Goal: Task Accomplishment & Management: Manage account settings

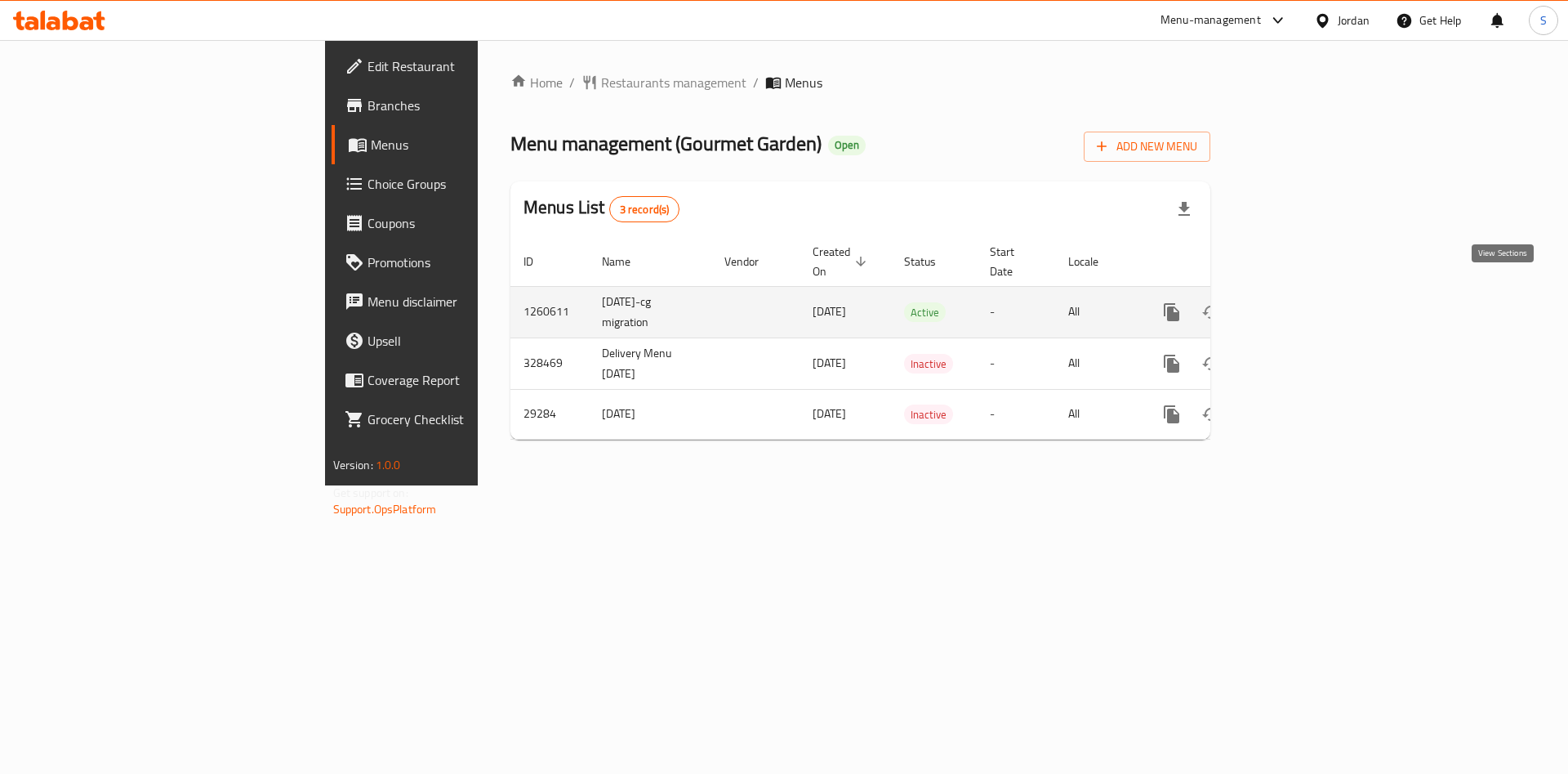
click at [1298, 305] on icon "enhanced table" at bounding box center [1290, 312] width 15 height 15
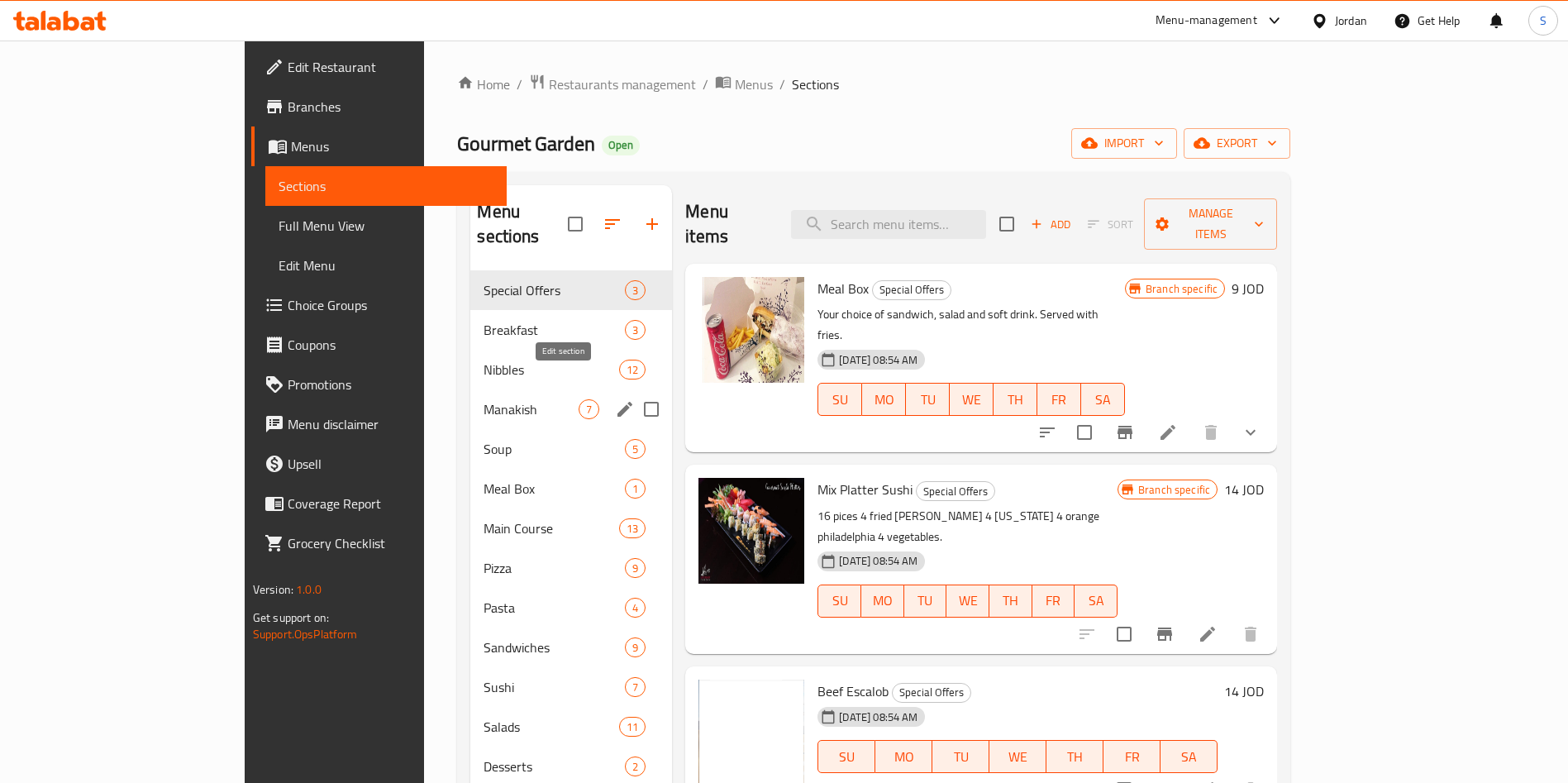
click at [615, 399] on icon "edit" at bounding box center [625, 408] width 20 height 20
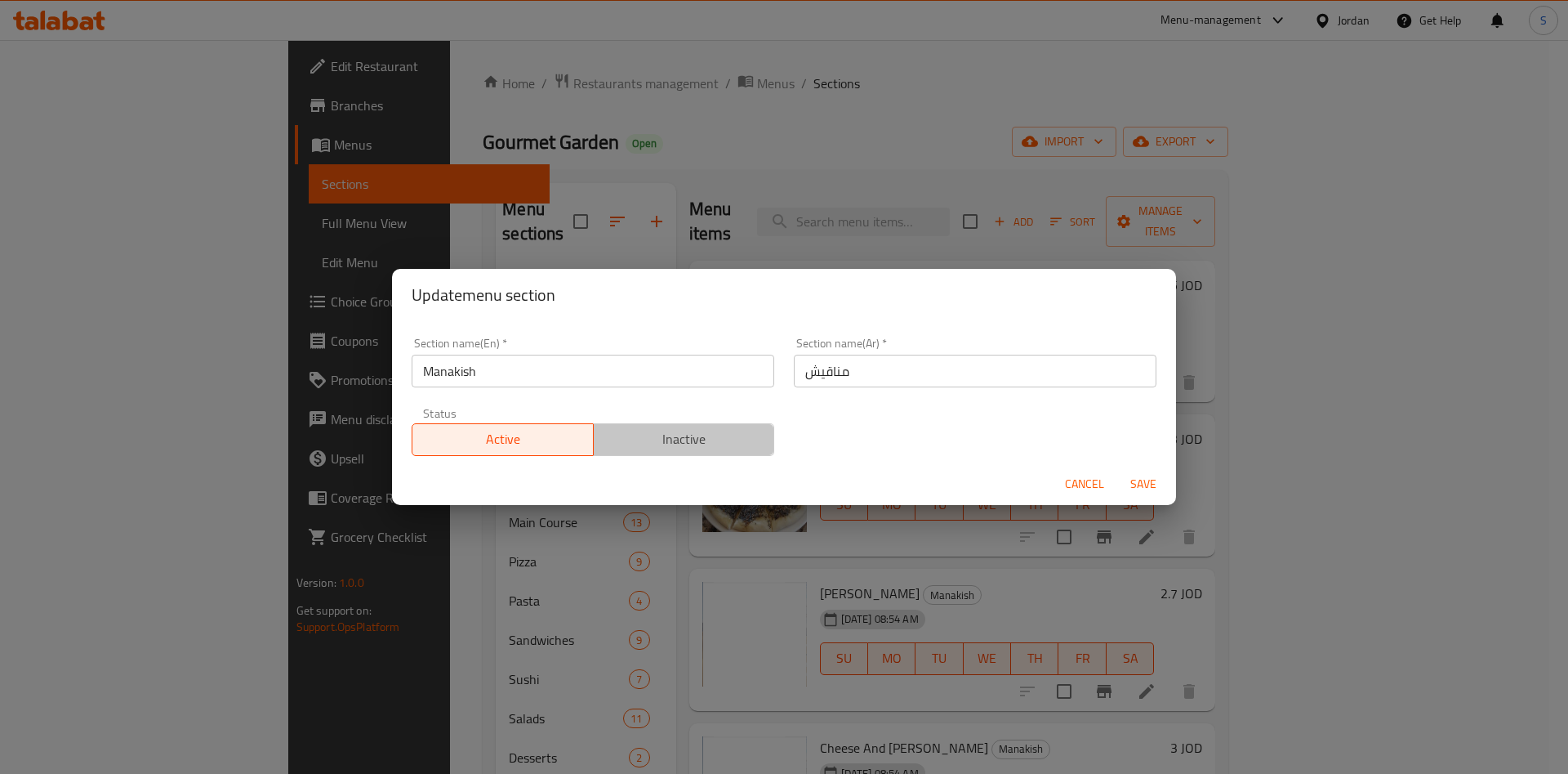
click at [700, 442] on span "Inactive" at bounding box center [684, 438] width 169 height 23
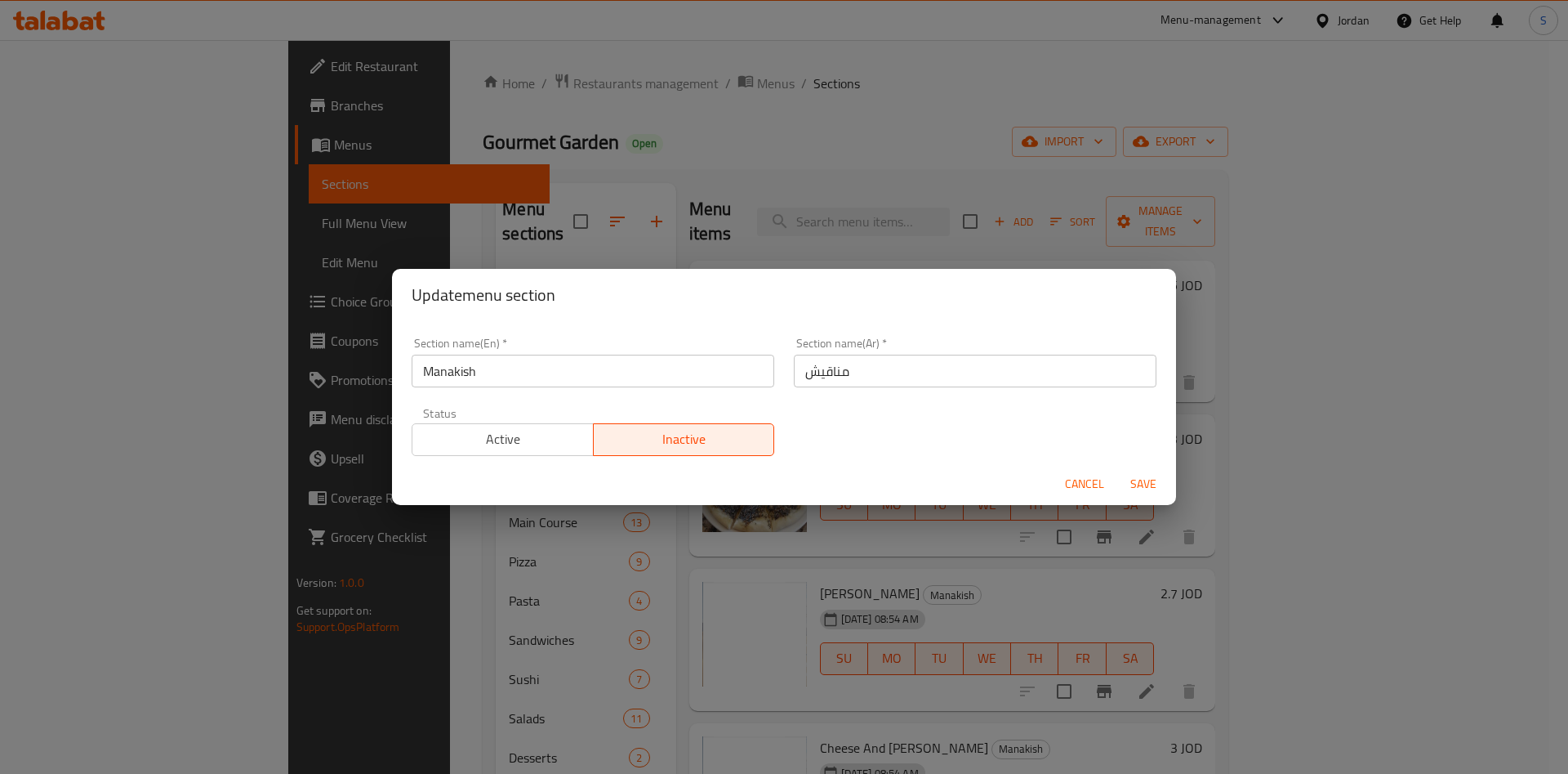
click at [1157, 477] on span "Save" at bounding box center [1144, 484] width 39 height 21
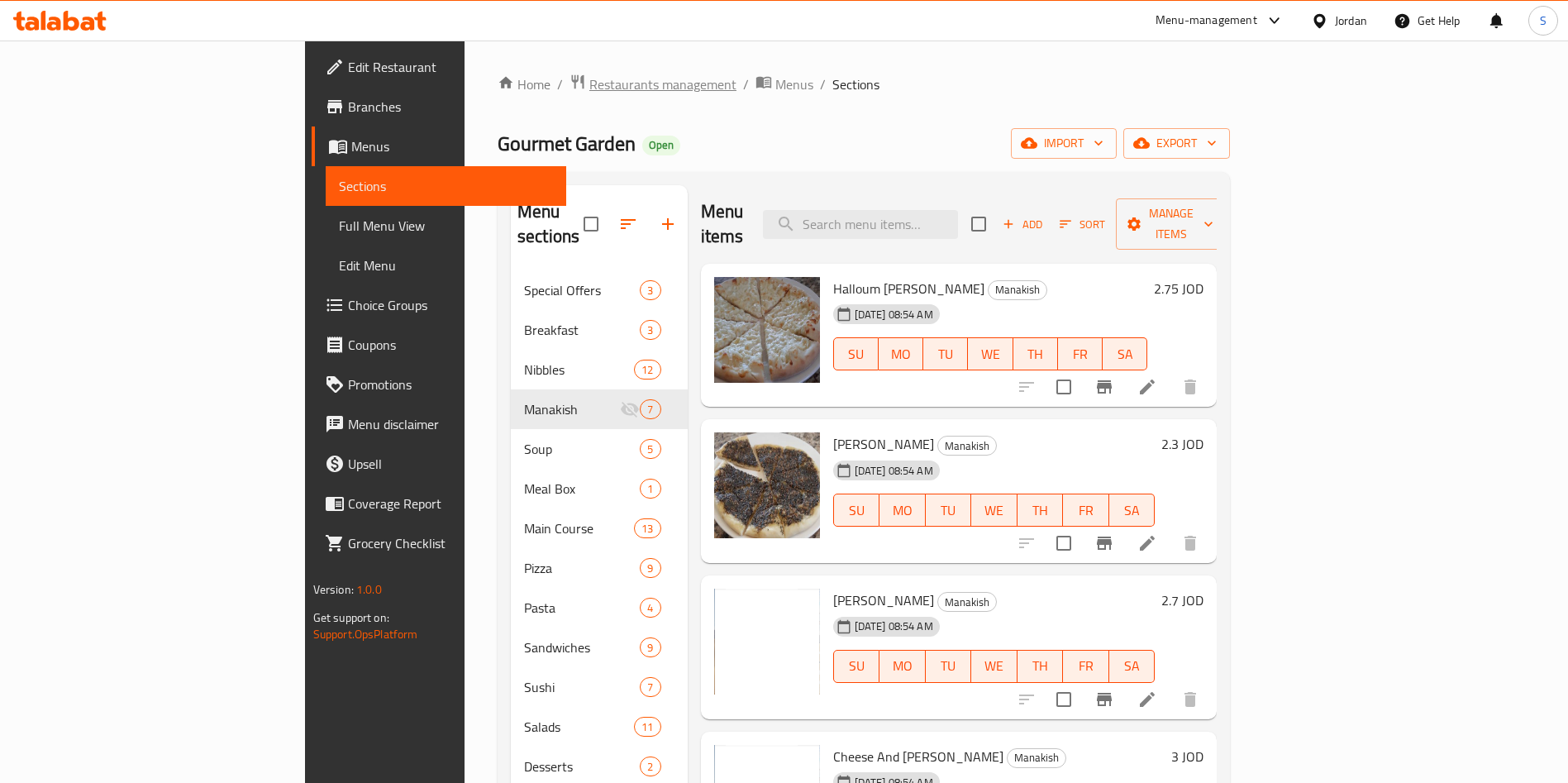
click at [590, 91] on span "Restaurants management" at bounding box center [663, 84] width 147 height 20
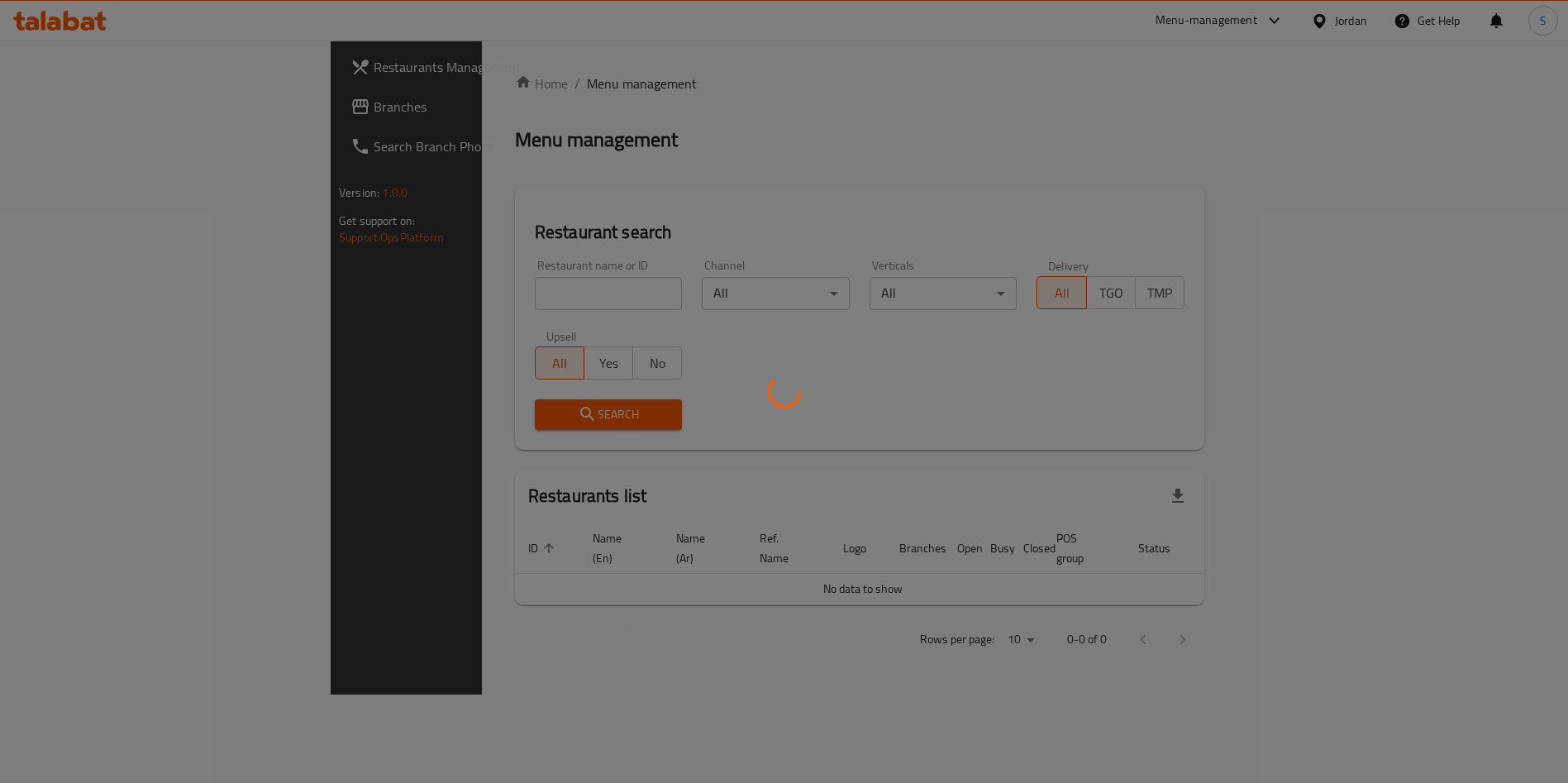
click at [515, 315] on div "Home / Menu management Menu management Restaurant search Restaurant name or ID …" at bounding box center [859, 367] width 690 height 588
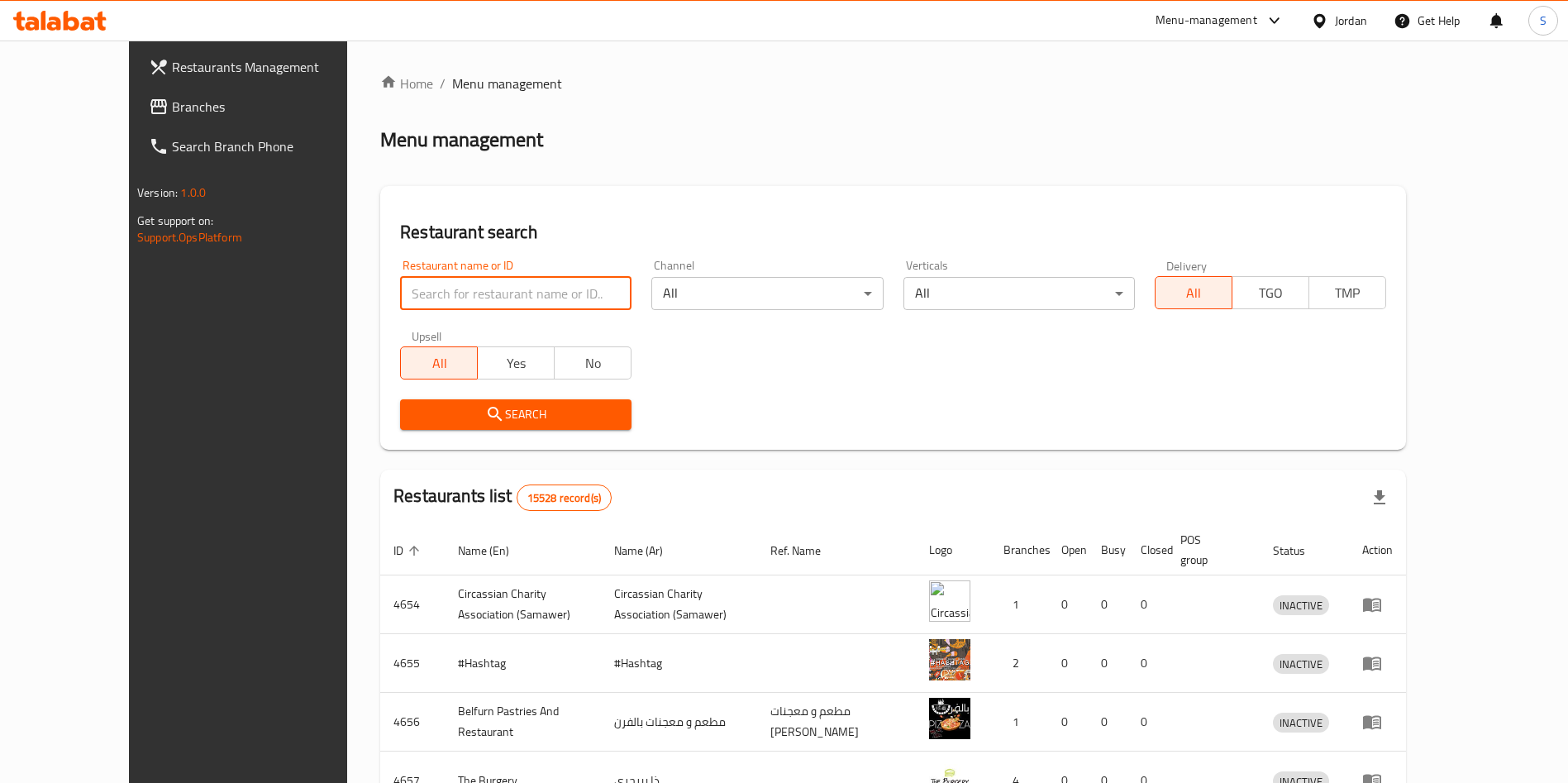
click at [406, 289] on input "search" at bounding box center [515, 293] width 231 height 33
type input "hash burger"
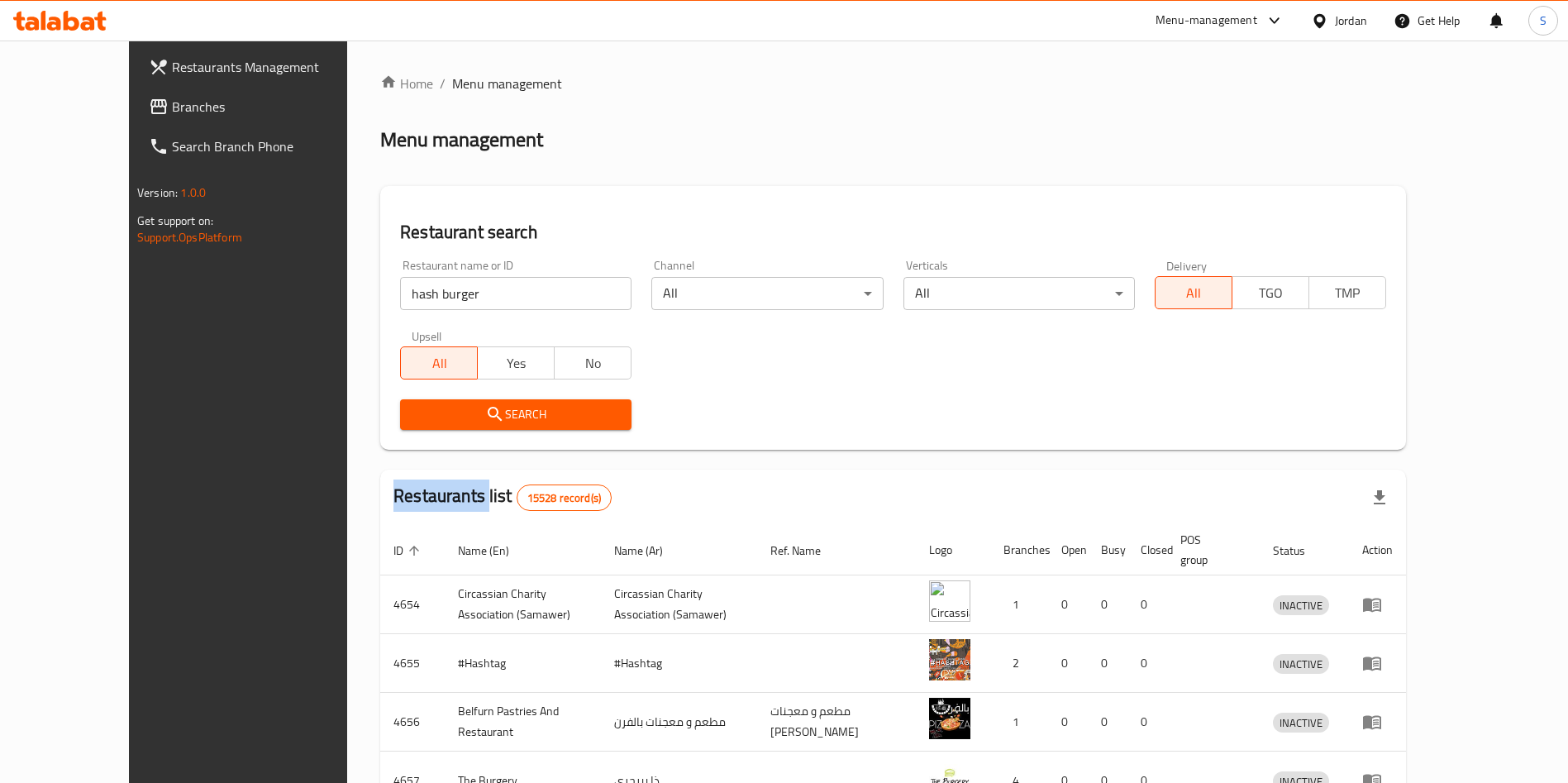
click at [487, 397] on div "Search" at bounding box center [516, 414] width 251 height 50
click at [487, 413] on span "Search" at bounding box center [515, 415] width 205 height 21
click at [487, 413] on div at bounding box center [784, 392] width 1568 height 783
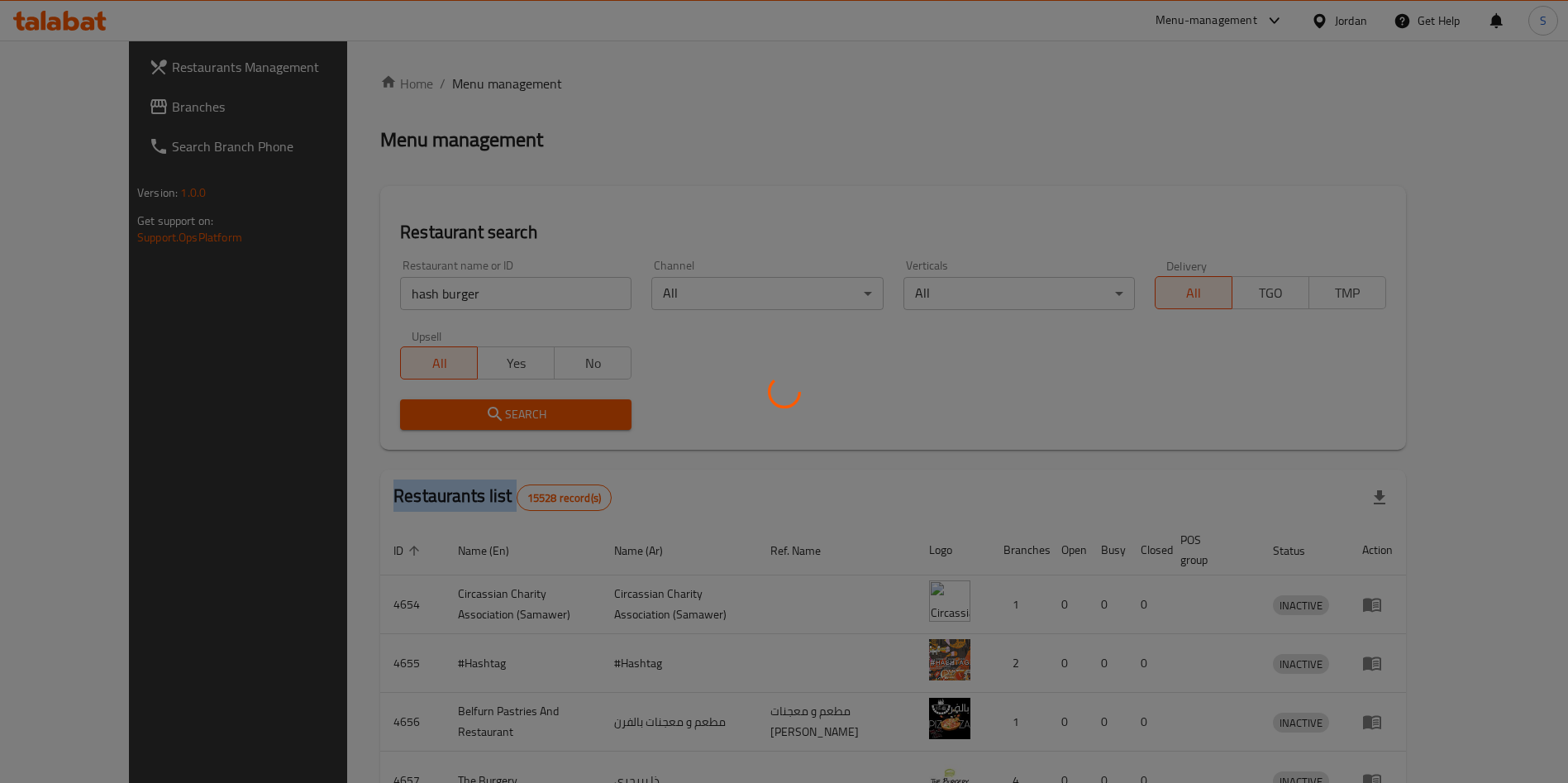
click at [487, 413] on div at bounding box center [784, 392] width 1568 height 783
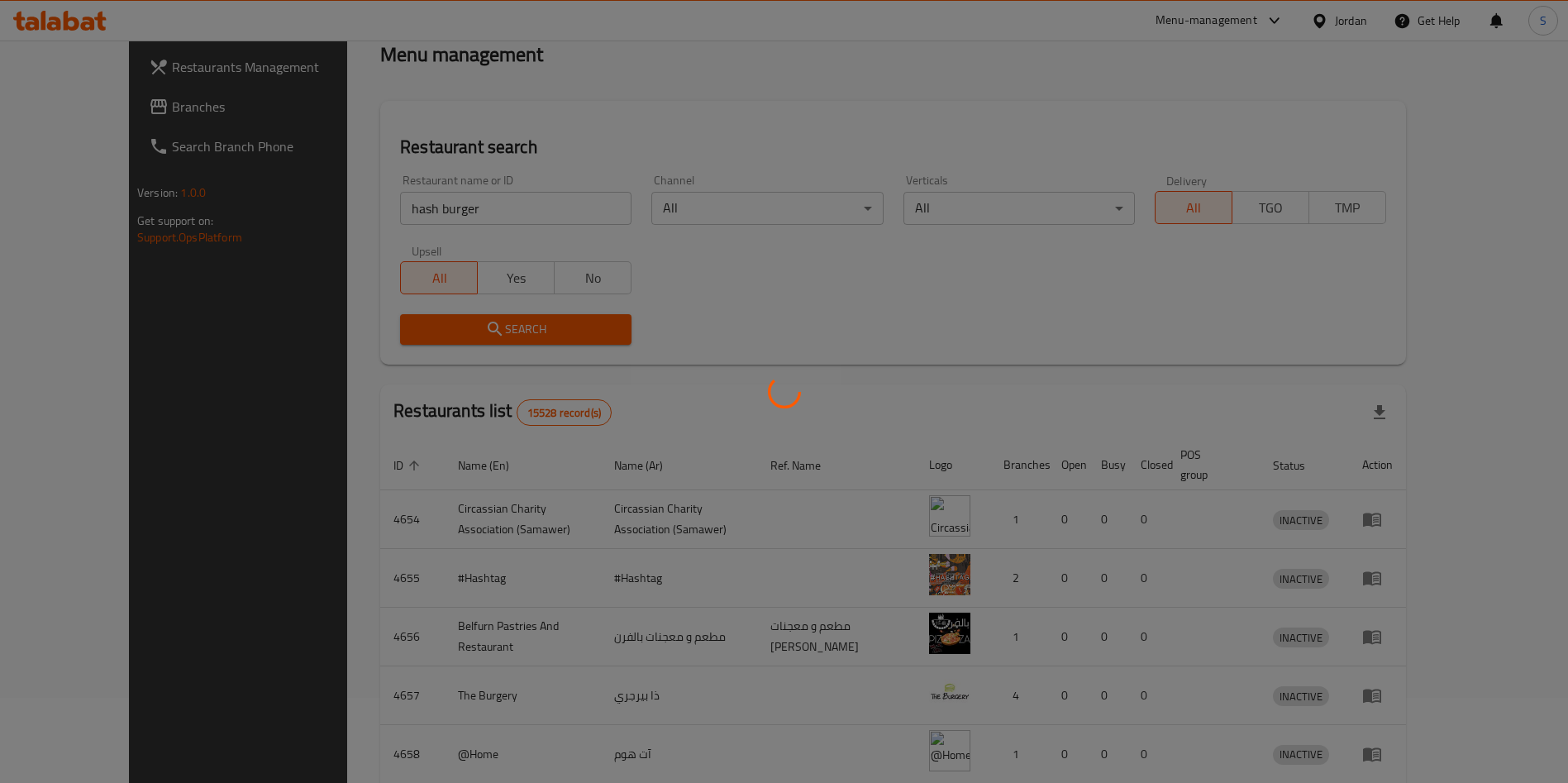
scroll to position [124, 0]
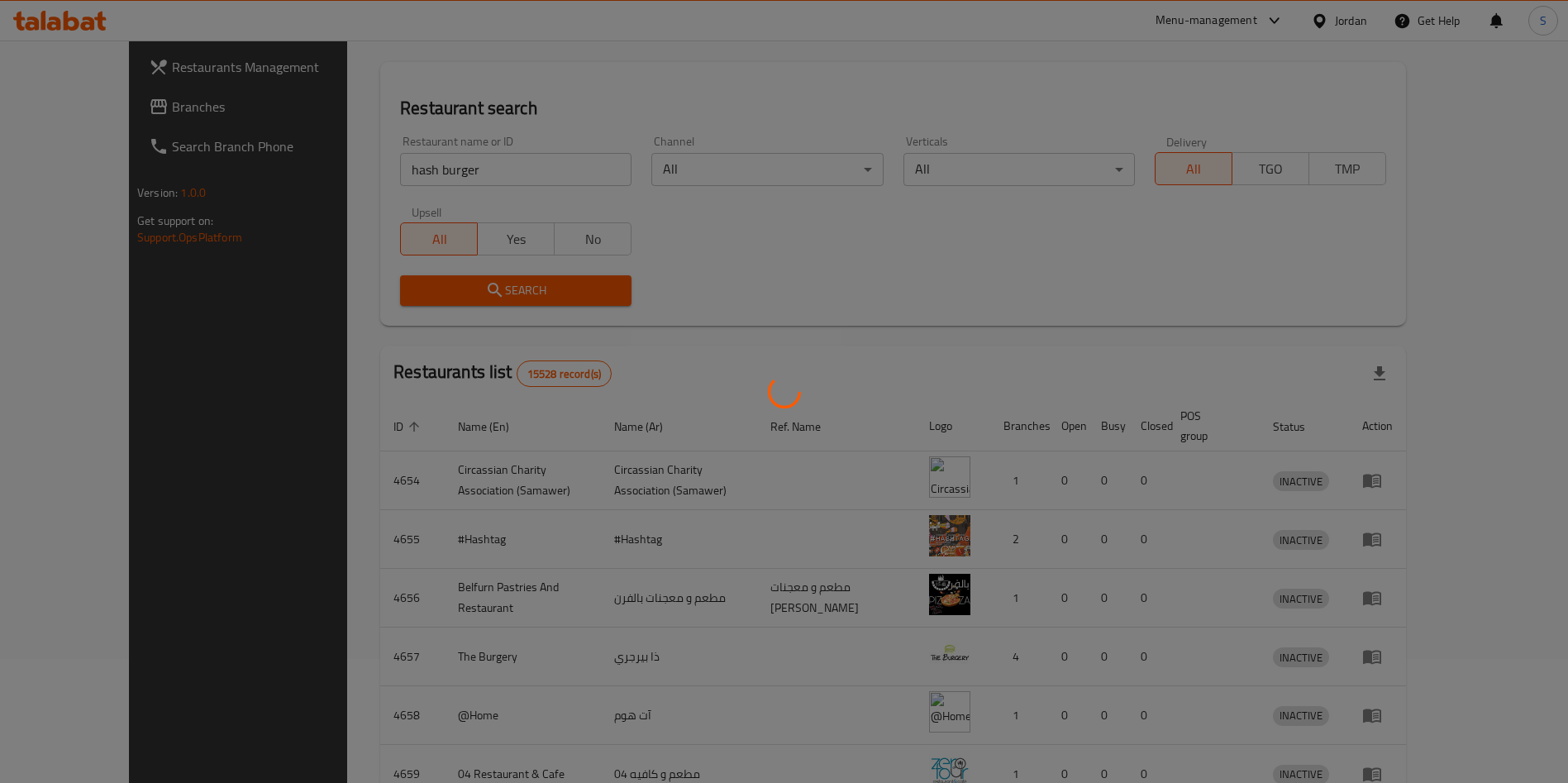
click at [486, 309] on div at bounding box center [784, 392] width 1568 height 783
click at [487, 307] on div at bounding box center [784, 392] width 1568 height 783
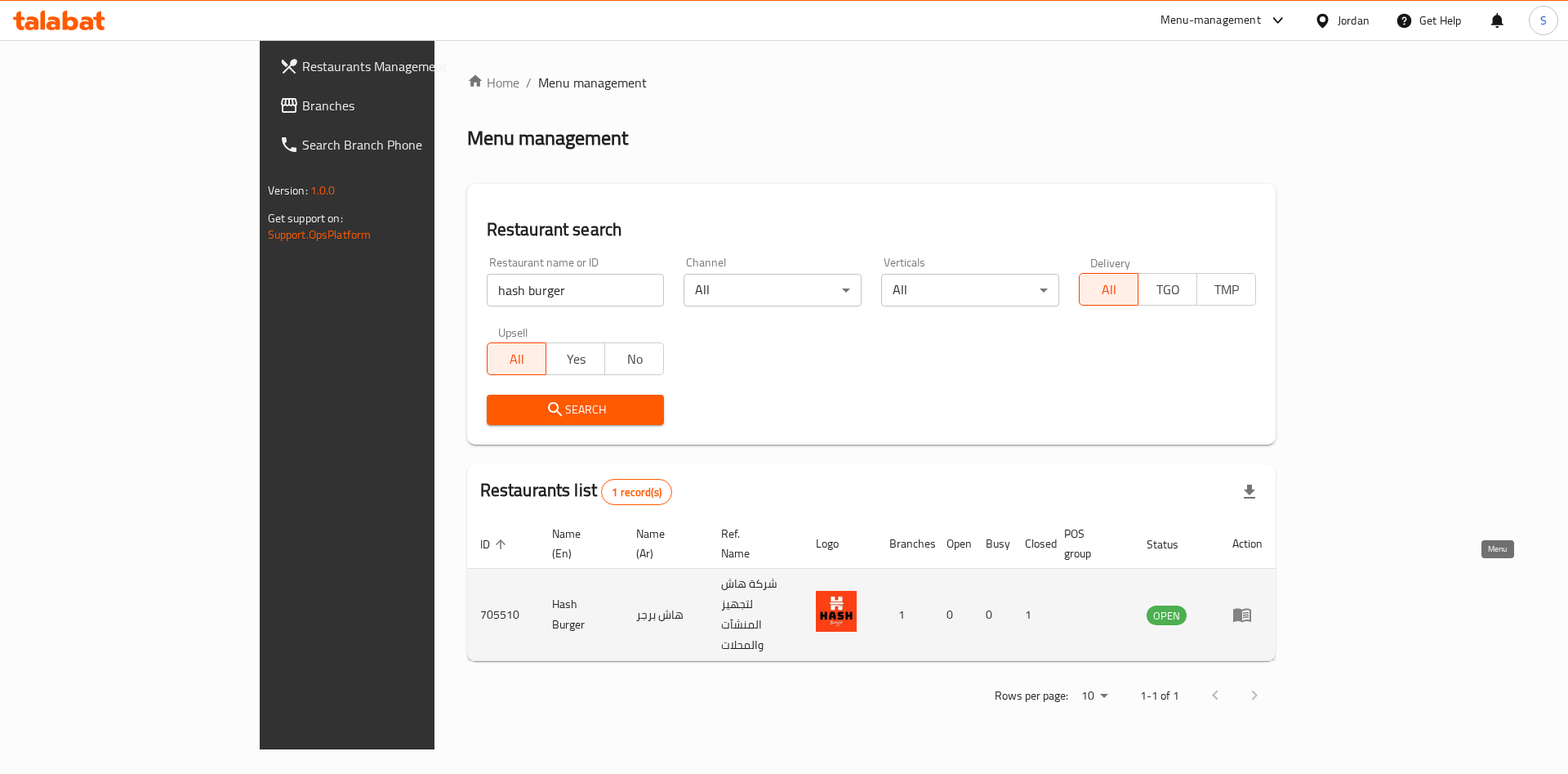
click at [1263, 604] on link "enhanced table" at bounding box center [1247, 614] width 30 height 20
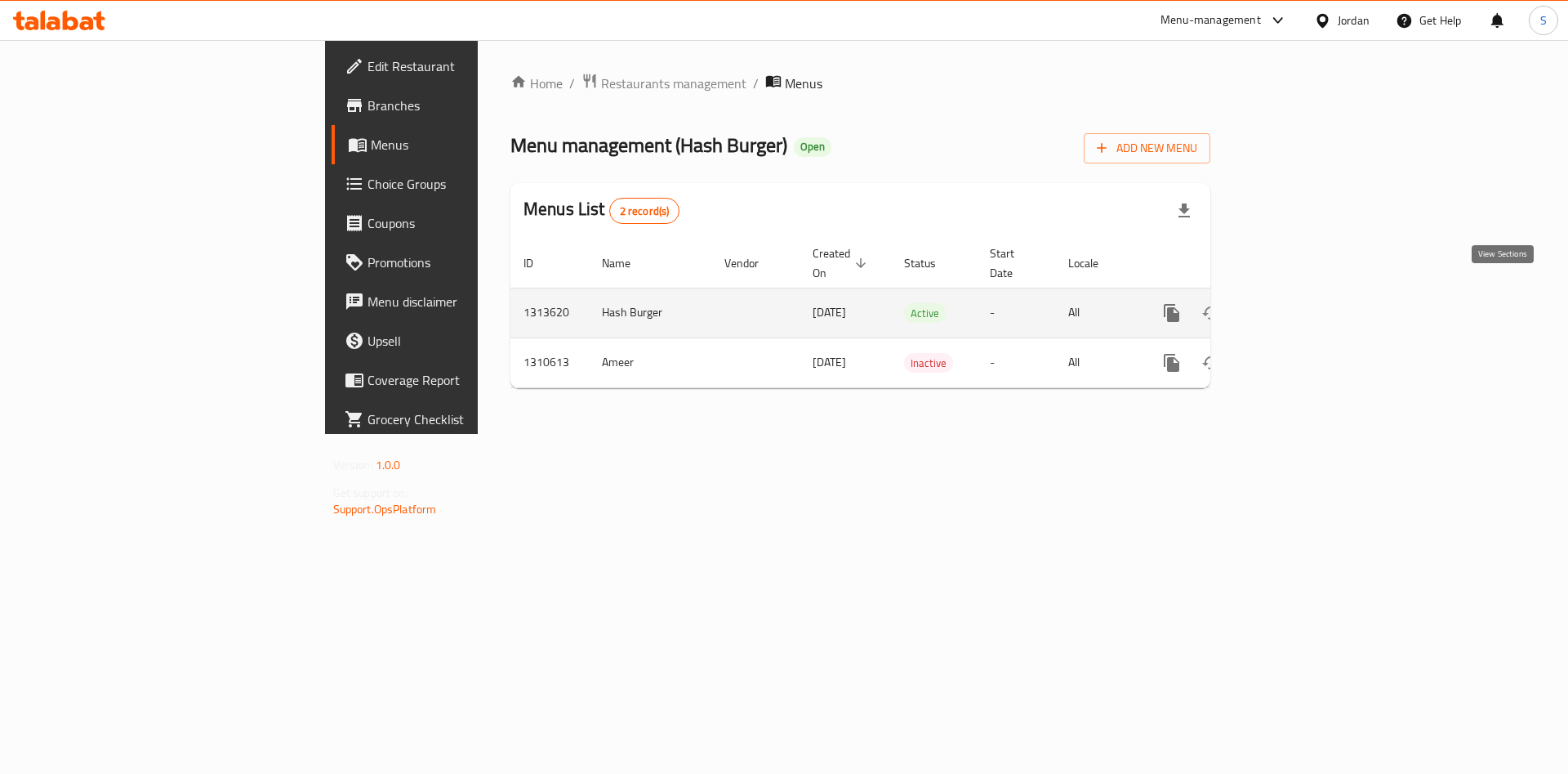
click at [1298, 306] on icon "enhanced table" at bounding box center [1290, 313] width 15 height 15
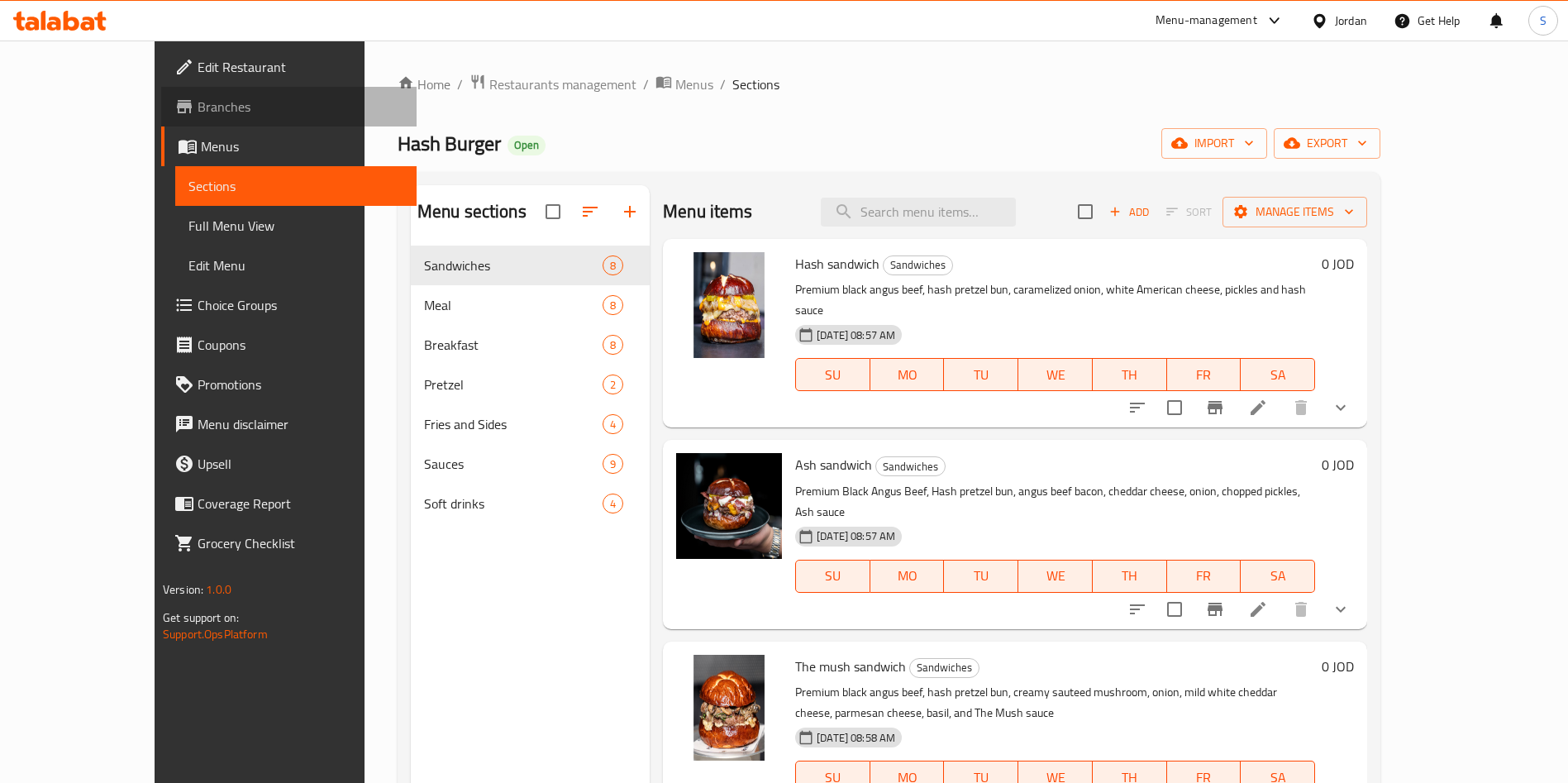
click at [197, 104] on span "Branches" at bounding box center [300, 107] width 206 height 20
